Goal: Task Accomplishment & Management: Manage account settings

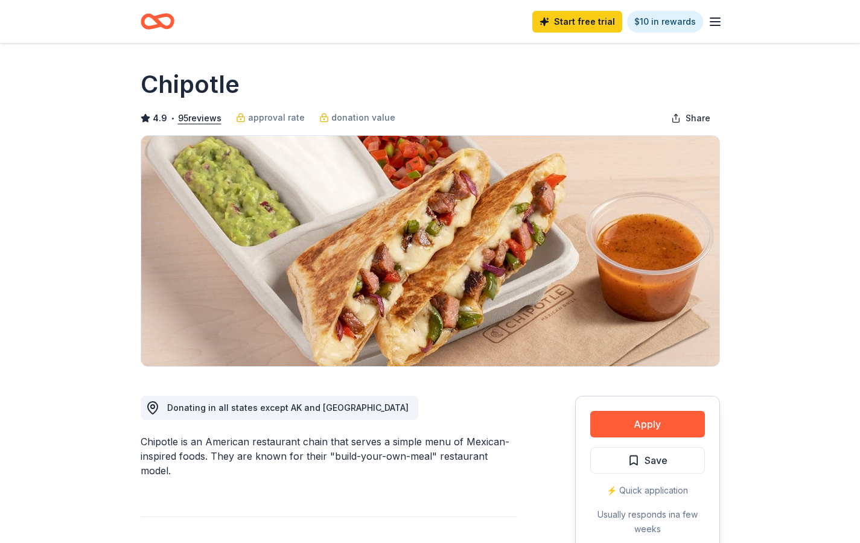
click at [720, 22] on icon "button" at bounding box center [715, 21] width 14 height 14
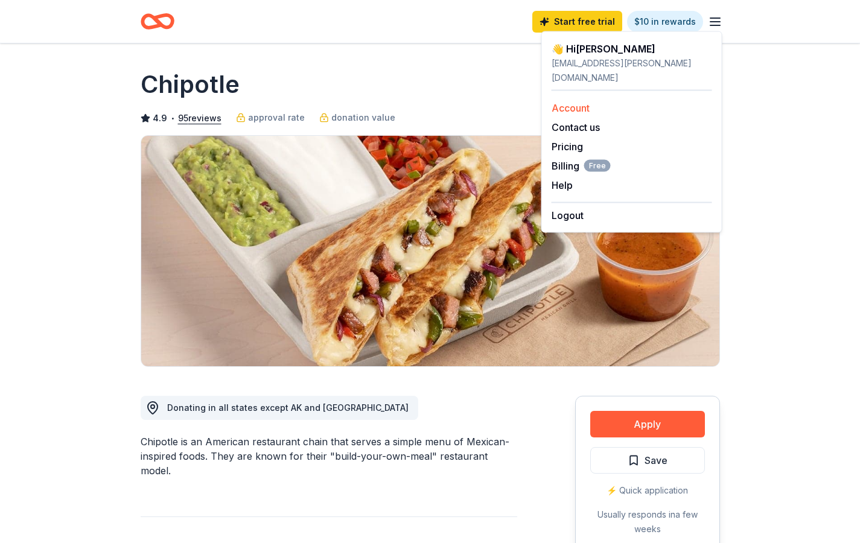
click at [571, 102] on link "Account" at bounding box center [571, 108] width 38 height 12
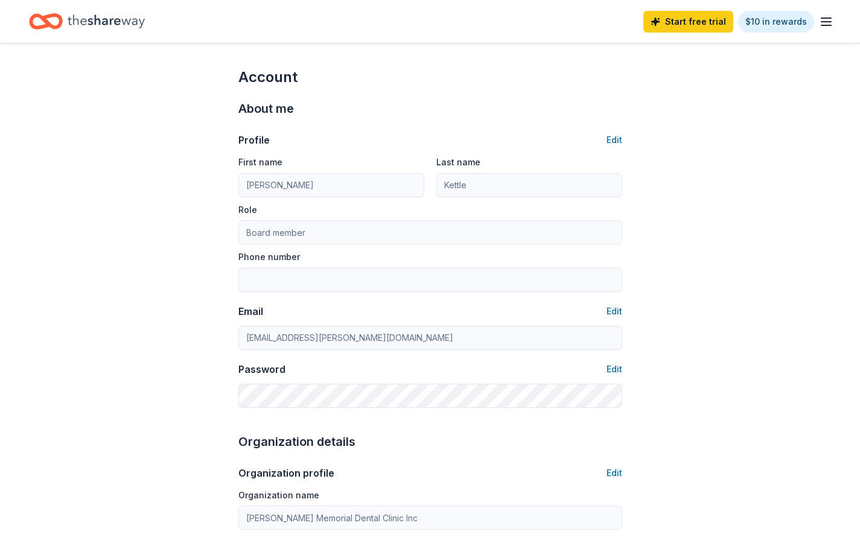
click at [822, 25] on line "button" at bounding box center [827, 25] width 10 height 0
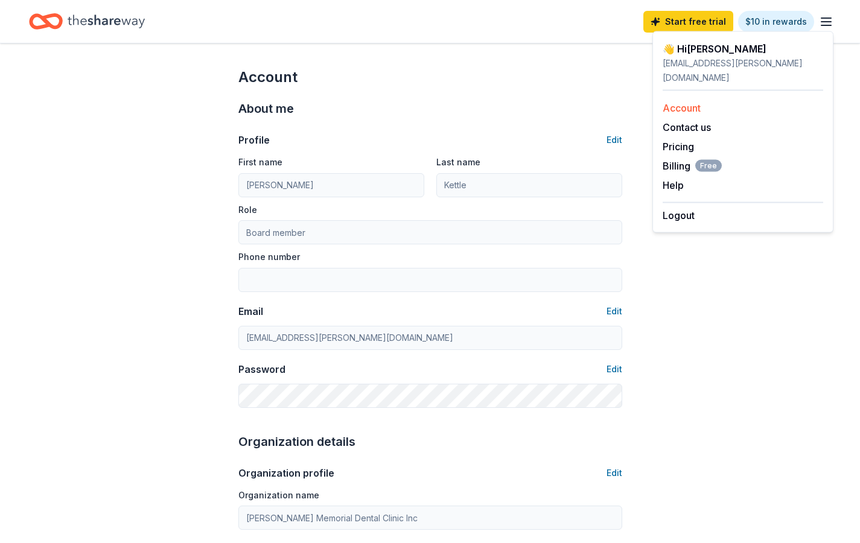
click at [690, 102] on link "Account" at bounding box center [682, 108] width 38 height 12
click at [683, 159] on span "Billing Free" at bounding box center [692, 166] width 59 height 14
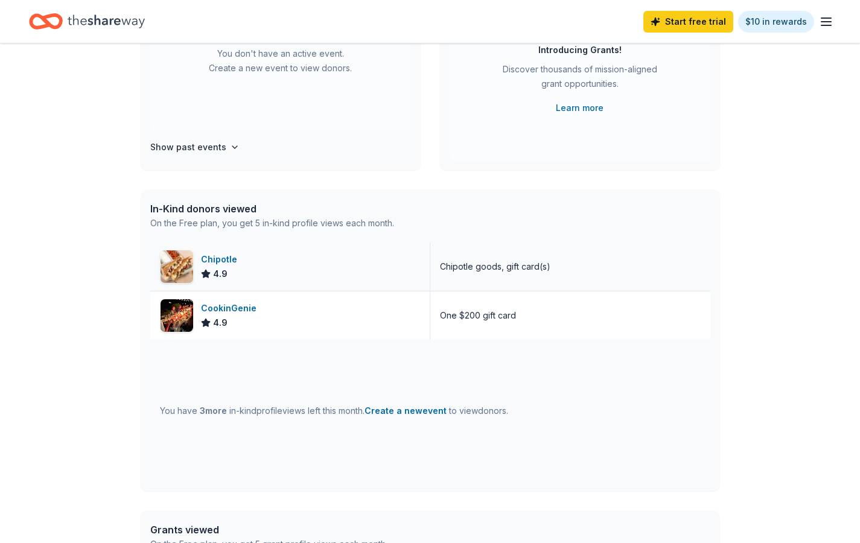
scroll to position [175, 0]
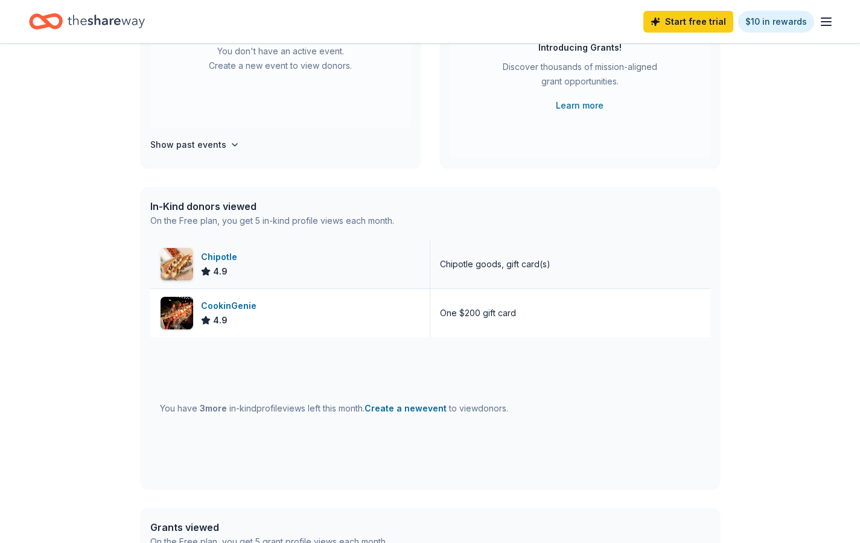
click at [319, 256] on div "Chipotle 4.9" at bounding box center [290, 264] width 280 height 48
